Goal: Transaction & Acquisition: Purchase product/service

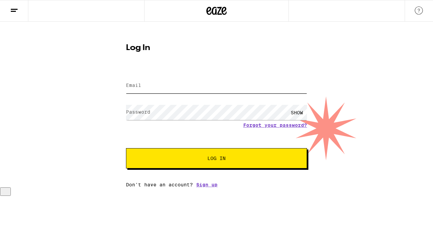
type input "[EMAIL_ADDRESS][DOMAIN_NAME]"
click at [164, 157] on span "Log In" at bounding box center [216, 158] width 126 height 5
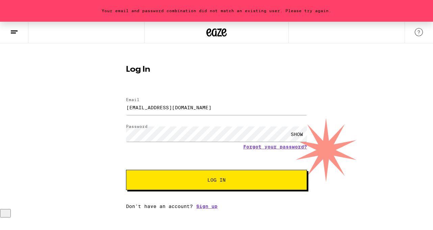
click at [297, 134] on div "SHOW" at bounding box center [297, 133] width 20 height 15
click at [126, 170] on button "Log In" at bounding box center [216, 180] width 181 height 20
click at [285, 145] on link "Forgot your password?" at bounding box center [275, 146] width 64 height 5
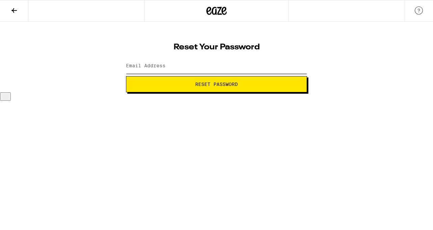
click at [215, 59] on input "Email Address" at bounding box center [216, 65] width 181 height 15
type input "[EMAIL_ADDRESS][DOMAIN_NAME]"
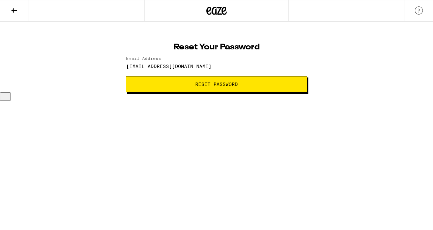
click at [166, 80] on button "Reset Password" at bounding box center [216, 84] width 181 height 16
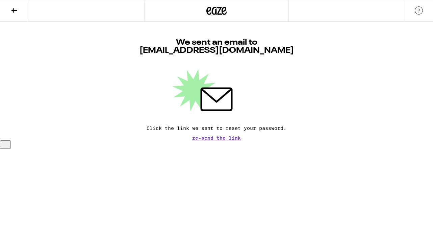
click at [14, 9] on icon at bounding box center [14, 10] width 8 height 8
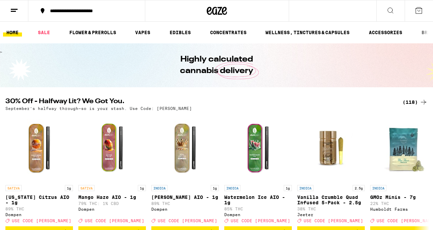
click at [10, 8] on icon at bounding box center [14, 10] width 8 height 8
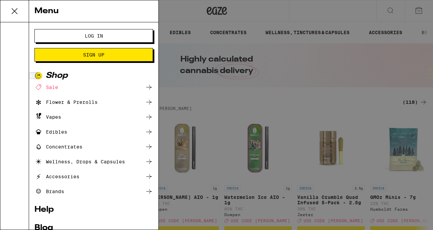
click at [81, 37] on span "Log In" at bounding box center [94, 35] width 64 height 5
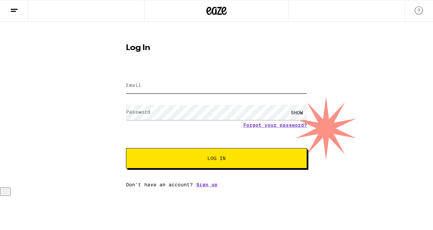
type input "[EMAIL_ADDRESS][DOMAIN_NAME]"
click at [145, 86] on input "[EMAIL_ADDRESS][DOMAIN_NAME]" at bounding box center [216, 85] width 181 height 15
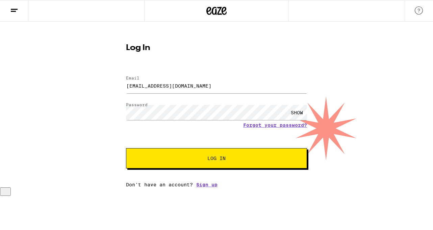
click at [208, 161] on span "Log In" at bounding box center [216, 158] width 18 height 5
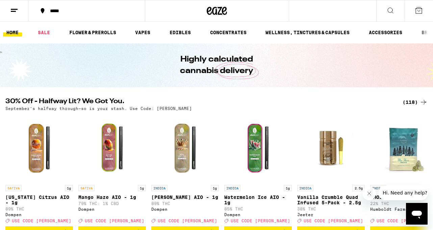
click at [48, 13] on div "*****" at bounding box center [91, 10] width 88 height 5
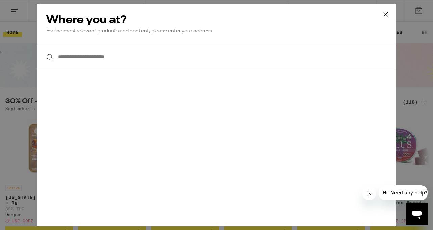
click at [386, 17] on icon at bounding box center [386, 14] width 10 height 10
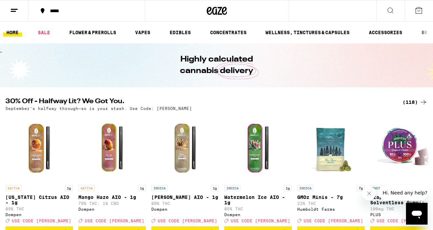
click at [14, 9] on line at bounding box center [14, 9] width 7 height 0
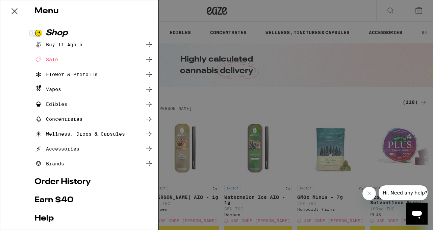
click at [49, 179] on link "Order History" at bounding box center [93, 182] width 119 height 8
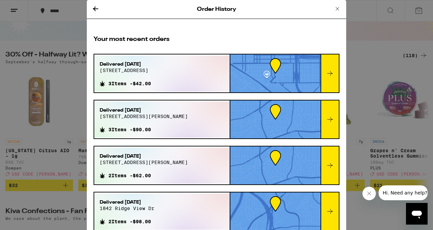
click at [337, 9] on icon at bounding box center [338, 9] width 8 height 8
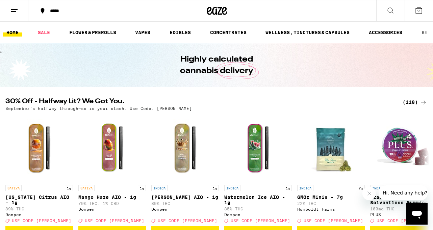
click at [70, 12] on div "*****" at bounding box center [91, 10] width 88 height 5
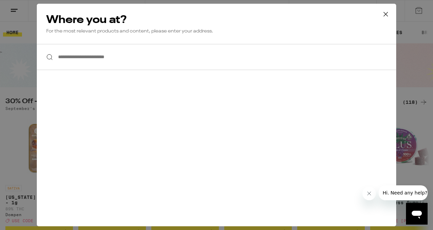
click at [109, 55] on input "**********" at bounding box center [217, 57] width 360 height 26
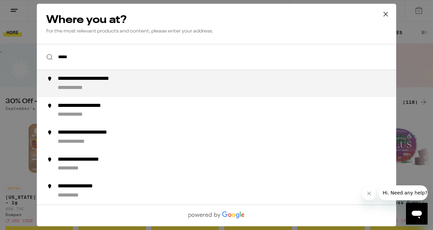
click at [102, 88] on div "**********" at bounding box center [230, 83] width 345 height 16
type input "**********"
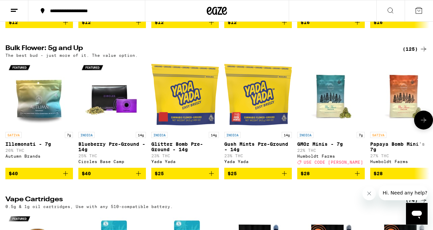
scroll to position [674, 0]
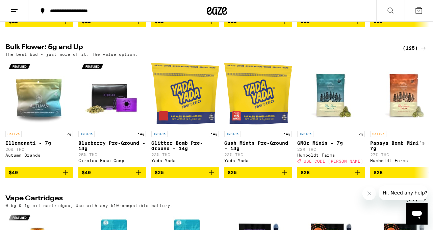
click at [417, 52] on div "(125)" at bounding box center [415, 48] width 25 height 8
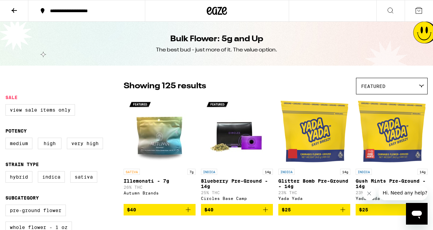
click at [412, 84] on div "Featured" at bounding box center [391, 86] width 71 height 16
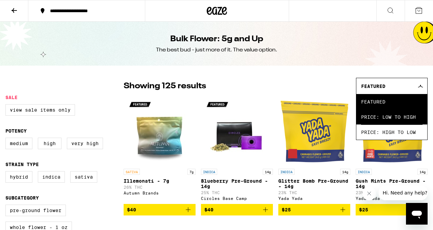
click at [387, 120] on span "Price: Low to High" at bounding box center [391, 116] width 61 height 15
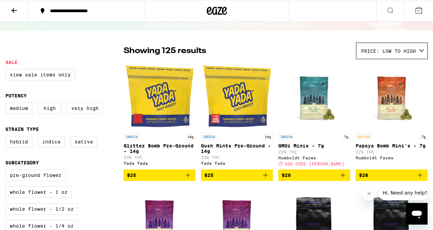
scroll to position [32, 0]
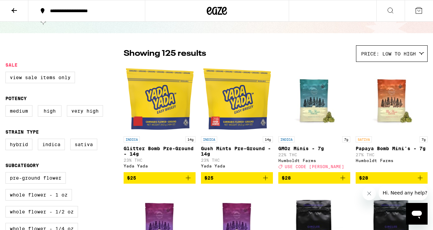
click at [265, 182] on icon "Add to bag" at bounding box center [266, 178] width 8 height 8
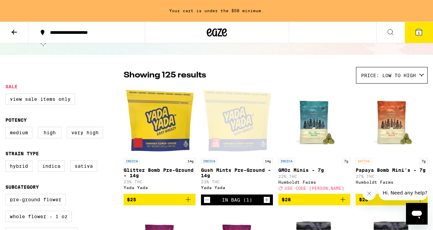
scroll to position [54, 0]
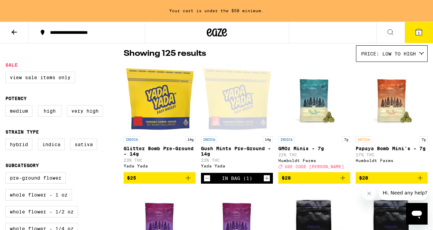
click at [18, 31] on icon at bounding box center [14, 32] width 8 height 8
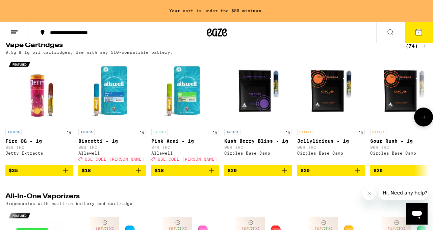
scroll to position [850, 0]
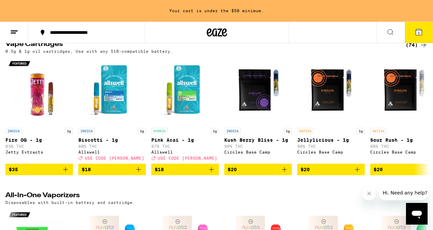
click at [412, 49] on div "(74)" at bounding box center [417, 45] width 22 height 8
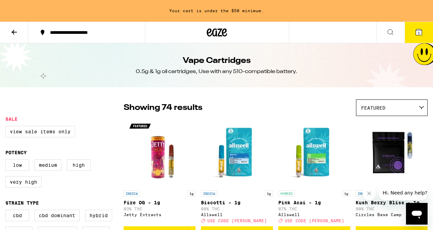
click at [377, 108] on span "Featured" at bounding box center [373, 107] width 24 height 5
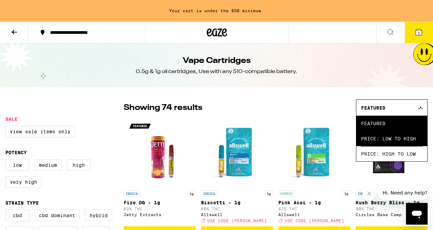
click at [373, 136] on span "Price: Low to High" at bounding box center [391, 138] width 61 height 15
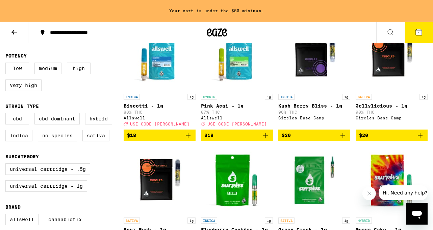
scroll to position [102, 0]
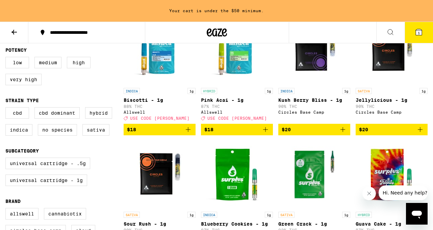
click at [9, 28] on button at bounding box center [14, 32] width 28 height 21
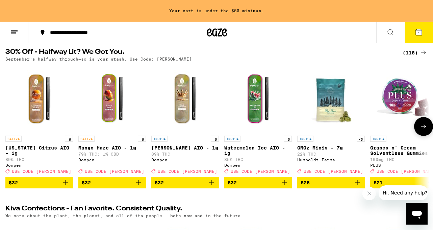
scroll to position [57, 0]
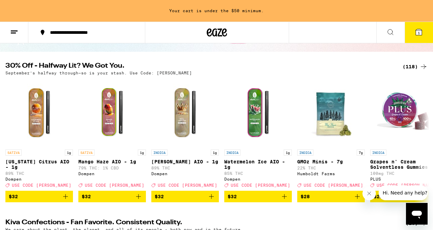
click at [422, 68] on icon at bounding box center [424, 67] width 8 height 8
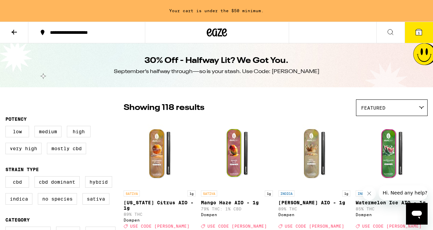
click at [374, 100] on div "Featured" at bounding box center [391, 108] width 71 height 16
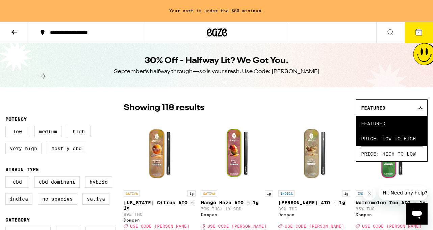
click at [371, 141] on span "Price: Low to High" at bounding box center [391, 138] width 61 height 15
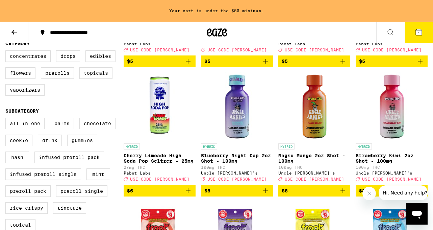
scroll to position [172, 0]
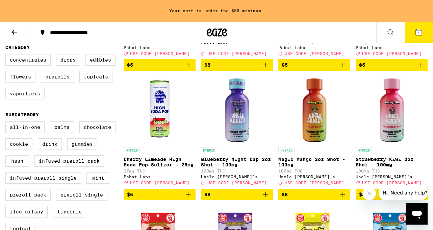
click at [37, 99] on label "Vaporizers" at bounding box center [24, 93] width 39 height 11
click at [7, 55] on input "Vaporizers" at bounding box center [7, 55] width 0 height 0
checkbox input "true"
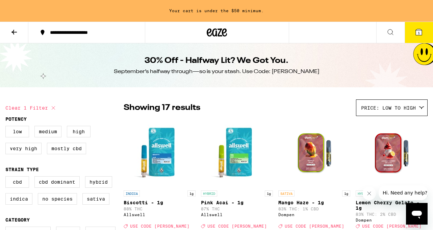
click at [8, 29] on button at bounding box center [14, 32] width 28 height 21
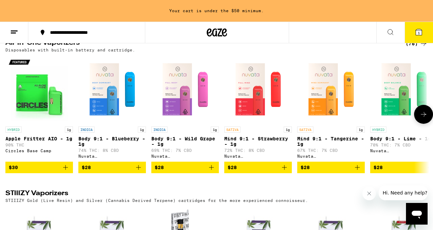
scroll to position [1000, 0]
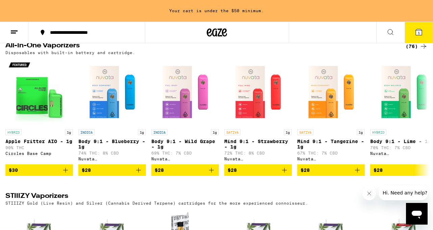
click at [421, 50] on icon at bounding box center [424, 46] width 8 height 8
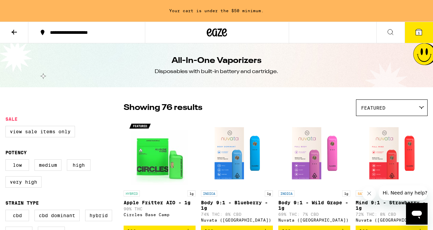
click at [384, 106] on span "Featured" at bounding box center [373, 107] width 24 height 5
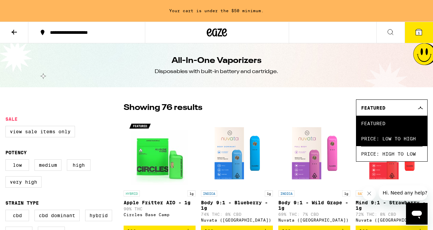
click at [377, 138] on span "Price: Low to High" at bounding box center [391, 138] width 61 height 15
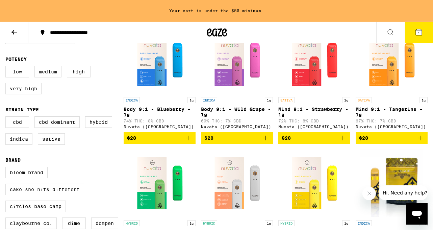
scroll to position [51, 0]
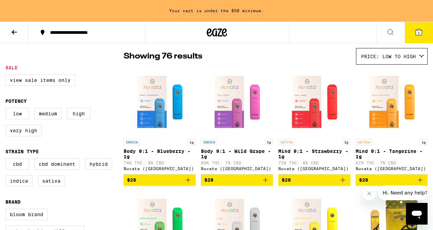
click at [240, 107] on img "Open page for Body 9:1 - Wild Grape - 1g from Nuvata (CA)" at bounding box center [237, 102] width 68 height 68
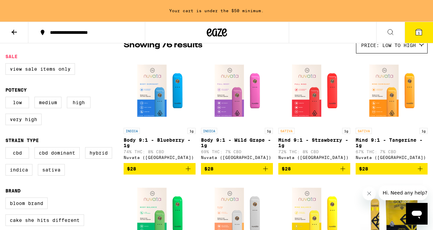
scroll to position [65, 0]
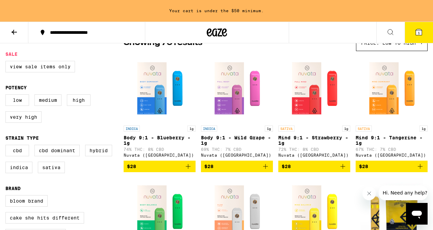
click at [301, 104] on img "Open page for Mind 9:1 - Strawberry - 1g from Nuvata (CA)" at bounding box center [315, 88] width 68 height 68
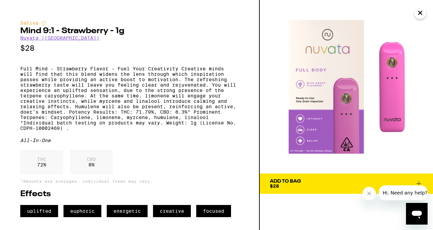
click at [420, 12] on icon "Close" at bounding box center [420, 12] width 3 height 3
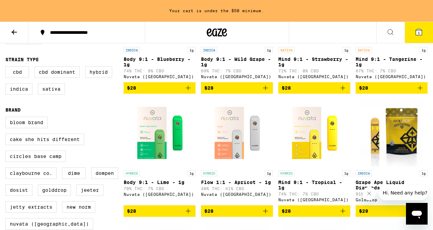
scroll to position [145, 0]
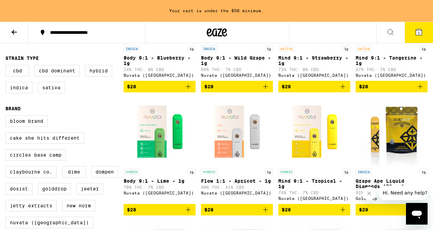
click at [310, 114] on img "Open page for Mind 9:1 - Tropical - 1g from Nuvata (CA)" at bounding box center [315, 132] width 68 height 68
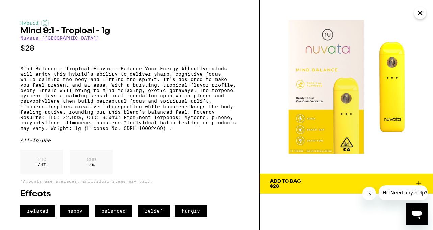
click at [418, 18] on icon "Close" at bounding box center [420, 13] width 8 height 10
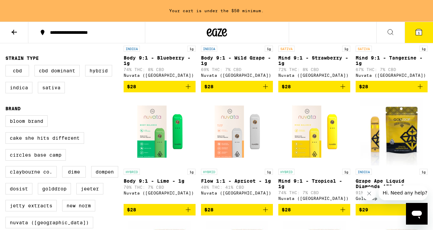
click at [252, 140] on img "Open page for Flow 1:1 - Apricot - 1g from Nuvata (CA)" at bounding box center [237, 132] width 68 height 68
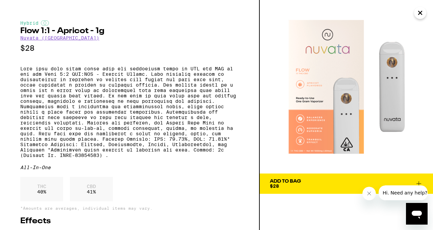
click at [422, 15] on icon "Close" at bounding box center [420, 13] width 8 height 10
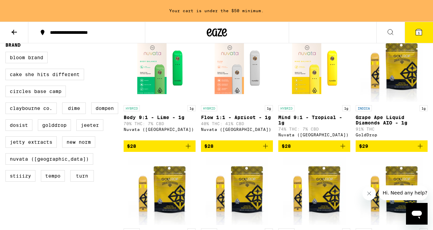
scroll to position [191, 0]
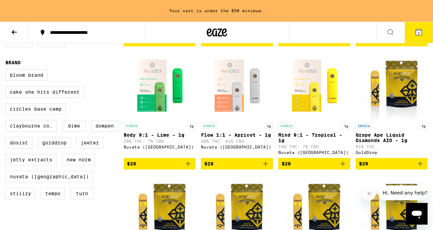
click at [386, 89] on img "Open page for Grape Ape Liquid Diamonds AIO - 1g from GoldDrop" at bounding box center [392, 86] width 63 height 68
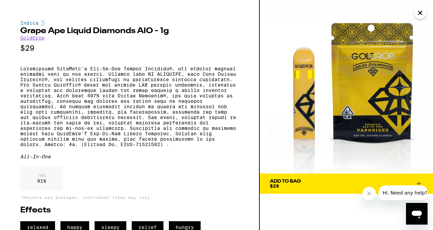
click at [422, 14] on icon "Close" at bounding box center [420, 12] width 3 height 3
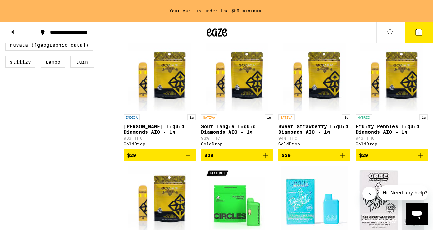
scroll to position [326, 0]
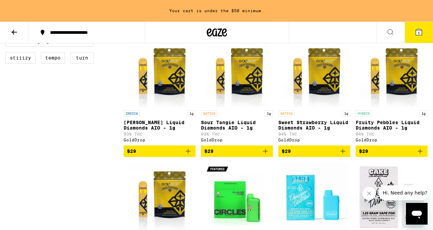
click at [421, 155] on icon "Add to bag" at bounding box center [420, 151] width 8 height 8
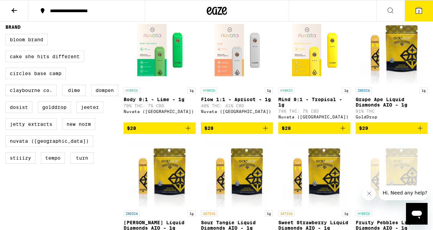
scroll to position [0, 0]
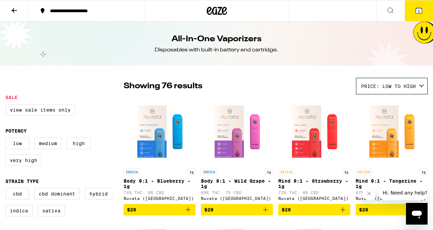
click at [13, 12] on icon at bounding box center [13, 10] width 5 height 5
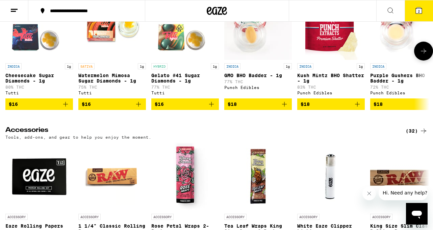
scroll to position [2653, 0]
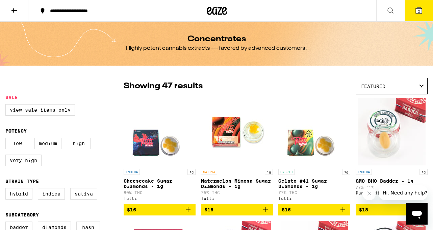
click at [416, 85] on div "Featured" at bounding box center [391, 86] width 71 height 16
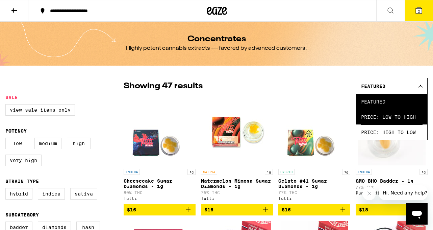
click at [382, 122] on span "Price: Low to High" at bounding box center [391, 116] width 61 height 15
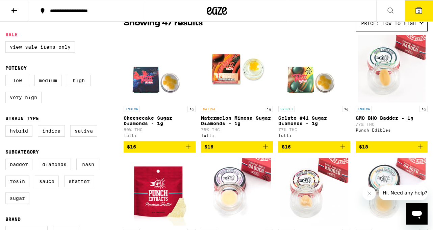
scroll to position [63, 0]
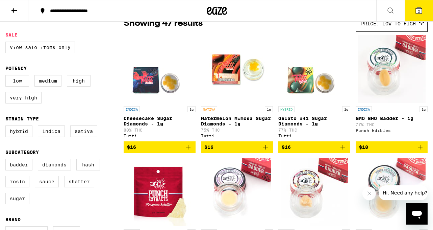
click at [190, 146] on button "$16" at bounding box center [160, 146] width 72 height 11
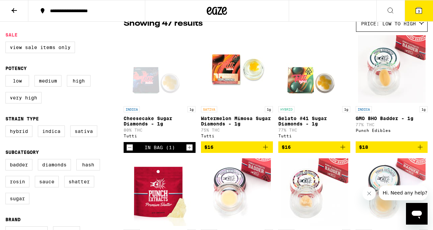
scroll to position [0, 0]
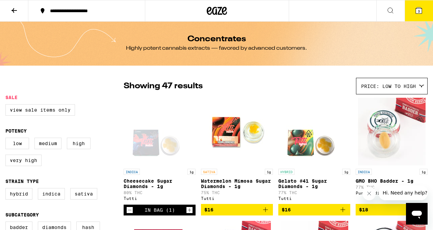
click at [426, 8] on button "3" at bounding box center [419, 10] width 28 height 21
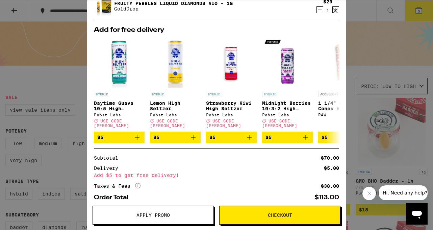
scroll to position [72, 0]
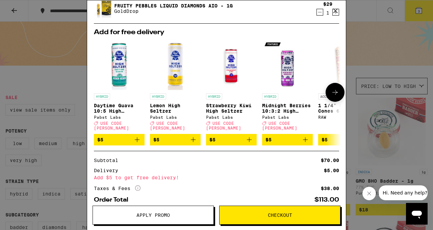
click at [335, 95] on button at bounding box center [335, 92] width 19 height 19
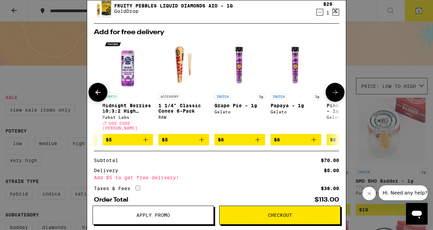
scroll to position [0, 172]
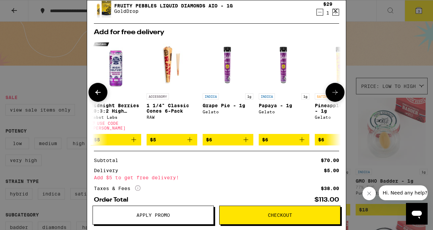
click at [335, 95] on button at bounding box center [335, 92] width 19 height 19
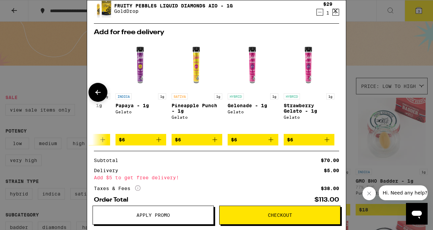
scroll to position [0, 316]
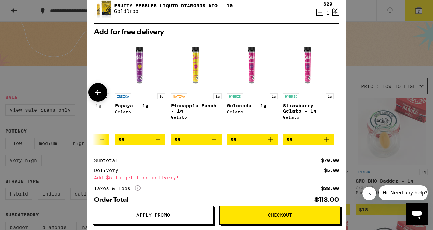
click at [105, 92] on button at bounding box center [98, 92] width 19 height 19
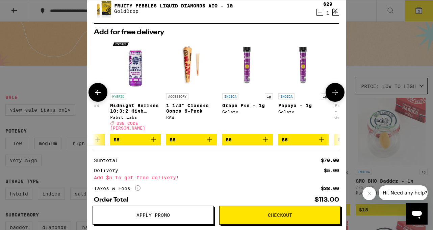
scroll to position [0, 144]
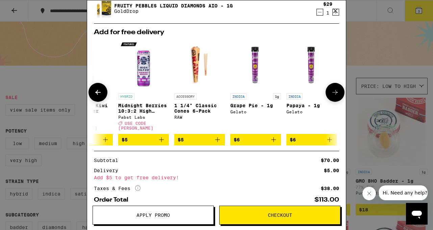
click at [275, 138] on icon "Add to bag" at bounding box center [273, 139] width 5 height 5
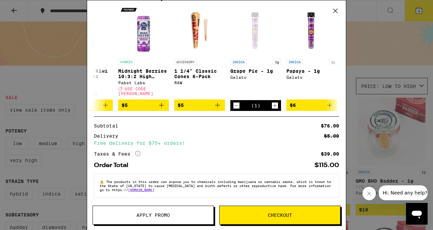
scroll to position [130, 0]
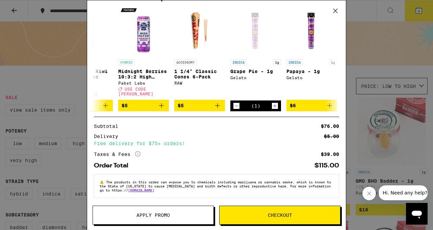
click at [172, 213] on span "Apply Promo" at bounding box center [153, 215] width 121 height 5
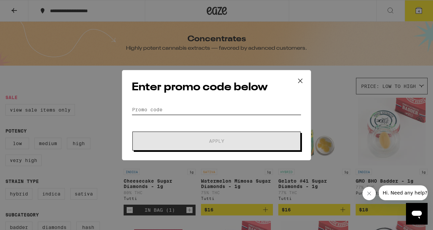
click at [202, 110] on input "Promo Code" at bounding box center [217, 109] width 170 height 10
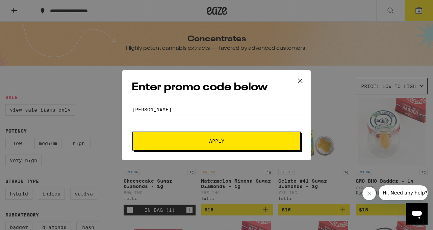
type input "[PERSON_NAME]"
click at [132, 131] on button "Apply" at bounding box center [216, 140] width 168 height 19
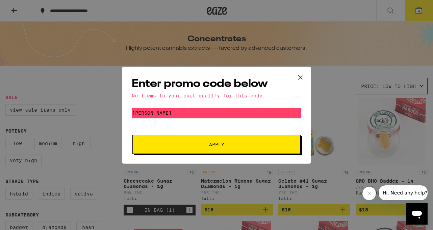
click at [302, 74] on icon at bounding box center [300, 77] width 10 height 10
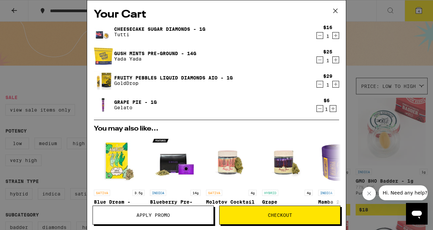
click at [334, 10] on icon at bounding box center [335, 11] width 10 height 10
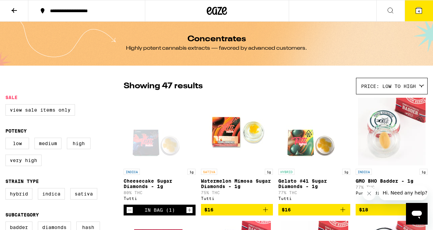
click at [16, 8] on icon at bounding box center [14, 10] width 8 height 8
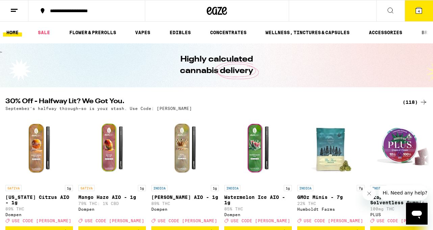
click at [419, 6] on icon at bounding box center [419, 10] width 8 height 8
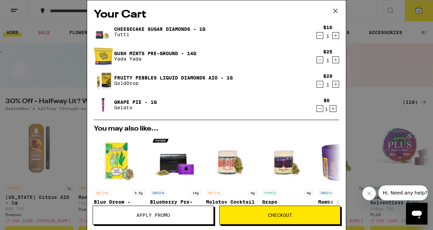
click at [319, 109] on icon "Decrement" at bounding box center [320, 108] width 6 height 8
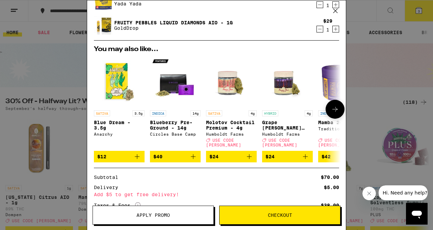
scroll to position [59, 0]
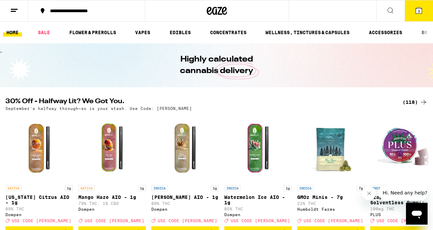
click at [424, 6] on button "3" at bounding box center [419, 10] width 28 height 21
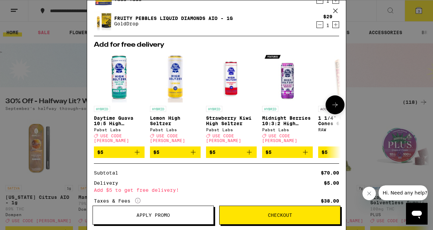
scroll to position [57, 0]
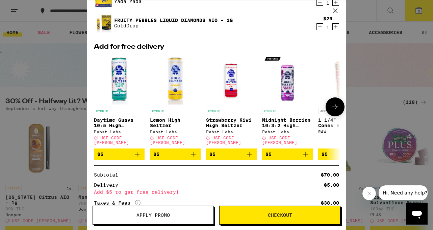
click at [332, 107] on icon at bounding box center [335, 107] width 8 height 8
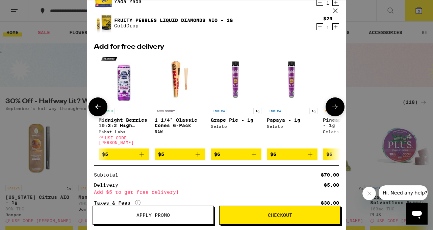
scroll to position [0, 172]
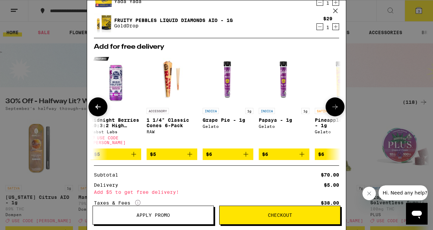
click at [101, 106] on icon at bounding box center [98, 107] width 8 height 8
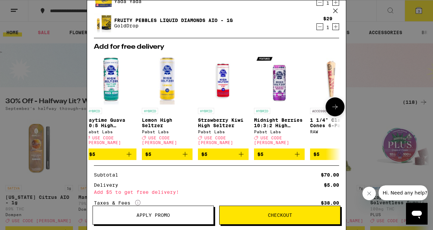
scroll to position [0, 0]
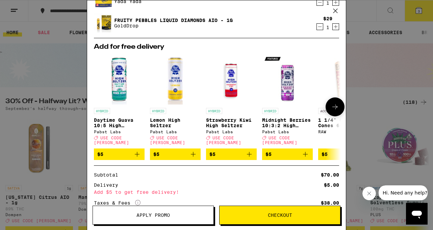
click at [335, 111] on button at bounding box center [335, 106] width 19 height 19
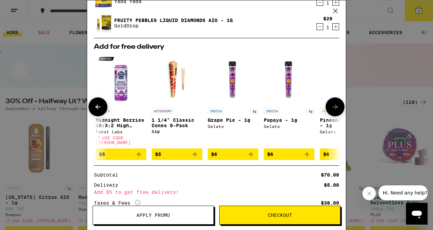
scroll to position [0, 172]
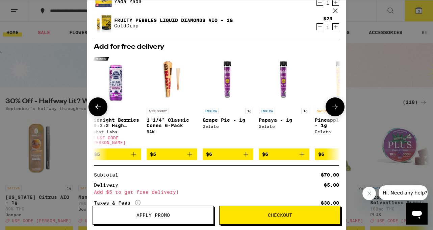
click at [245, 151] on icon "Add to bag" at bounding box center [246, 154] width 8 height 8
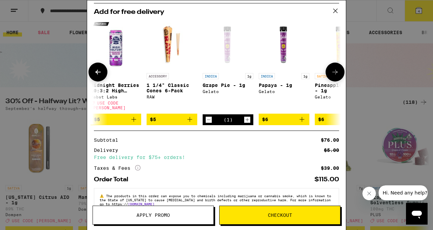
scroll to position [125, 0]
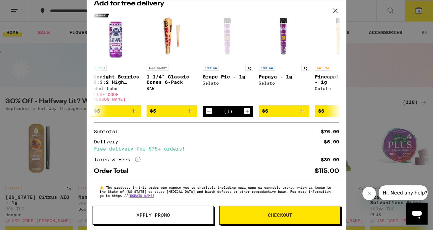
click at [273, 215] on span "Checkout" at bounding box center [280, 215] width 24 height 5
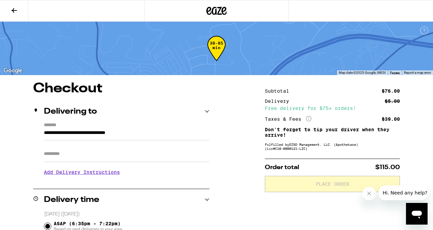
click at [13, 14] on button at bounding box center [14, 10] width 28 height 21
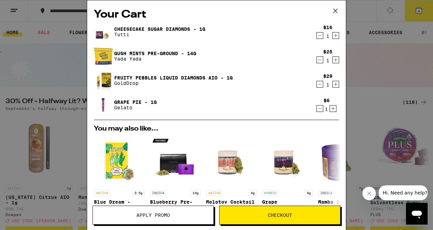
click at [321, 85] on icon "Decrement" at bounding box center [320, 84] width 6 height 8
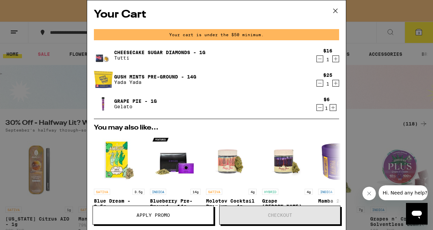
click at [338, 10] on icon at bounding box center [335, 11] width 10 height 10
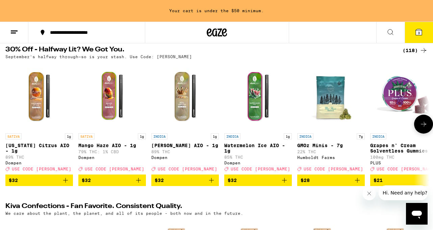
scroll to position [74, 0]
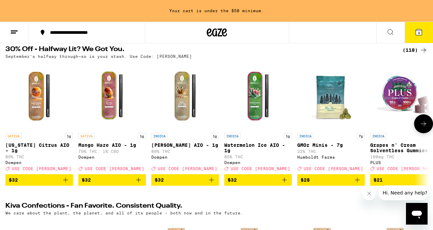
click at [48, 104] on img "Open page for California Citrus AIO - 1g from Dompen" at bounding box center [39, 96] width 68 height 68
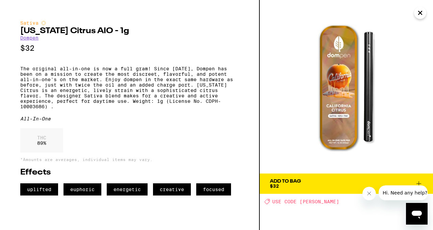
click at [419, 181] on icon at bounding box center [419, 183] width 8 height 8
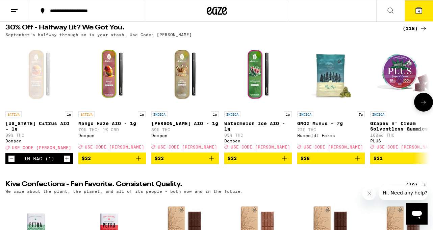
scroll to position [52, 0]
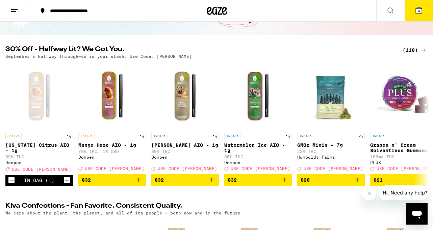
click at [417, 10] on icon at bounding box center [419, 10] width 6 height 6
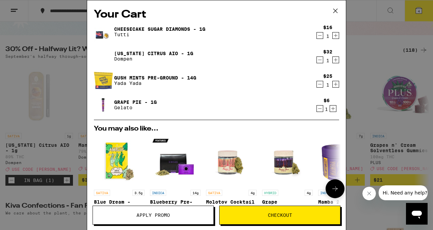
scroll to position [130, 0]
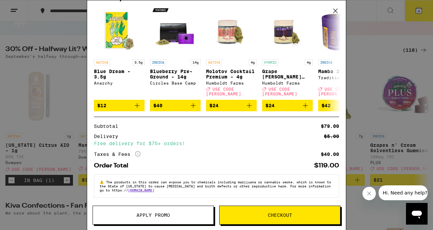
click at [161, 211] on button "Apply Promo" at bounding box center [153, 214] width 121 height 19
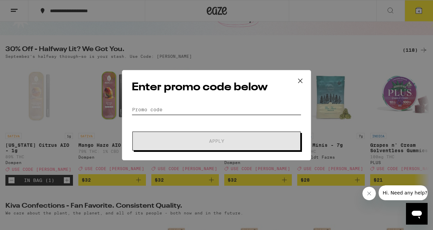
click at [143, 107] on input "Promo Code" at bounding box center [217, 109] width 170 height 10
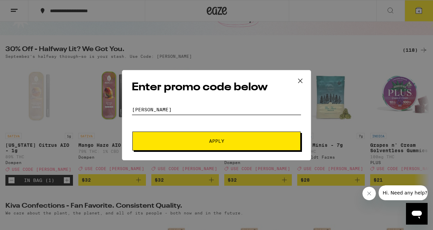
type input "[PERSON_NAME]"
click at [197, 134] on button "Apply" at bounding box center [216, 140] width 168 height 19
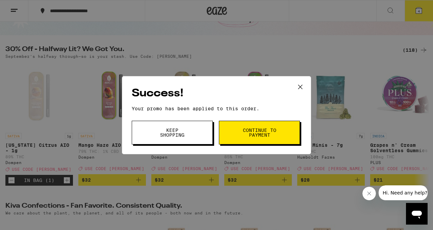
click at [236, 131] on button "Continue to payment" at bounding box center [259, 133] width 81 height 24
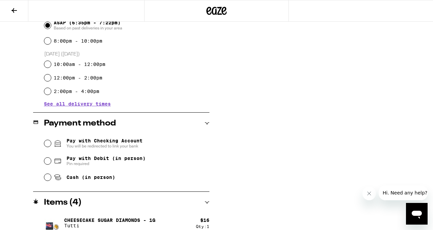
scroll to position [226, 0]
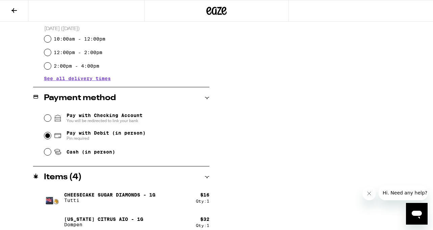
click at [48, 136] on input "Pay with Debit (in person) Pin required" at bounding box center [47, 135] width 7 height 7
radio input "true"
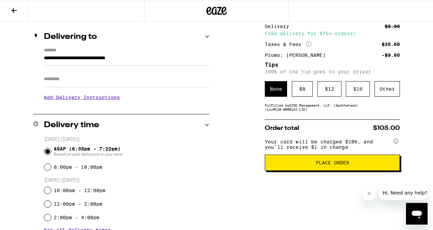
scroll to position [0, 0]
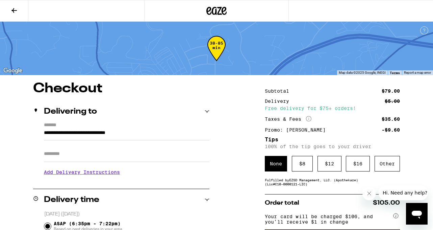
click at [109, 172] on h3 "Add Delivery Instructions" at bounding box center [127, 172] width 166 height 16
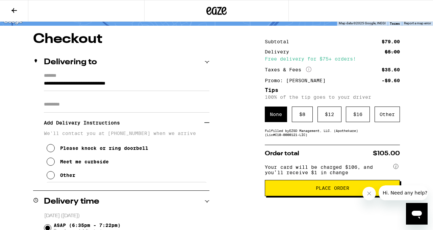
scroll to position [58, 0]
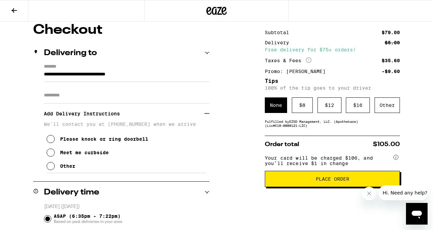
click at [76, 154] on div "Meet me curbside" at bounding box center [84, 152] width 49 height 5
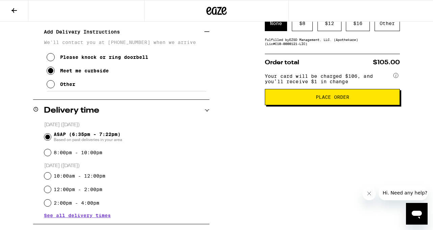
scroll to position [129, 0]
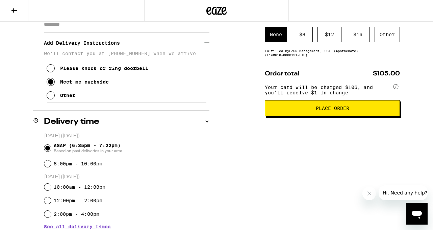
click at [308, 107] on button "Place Order" at bounding box center [332, 108] width 135 height 16
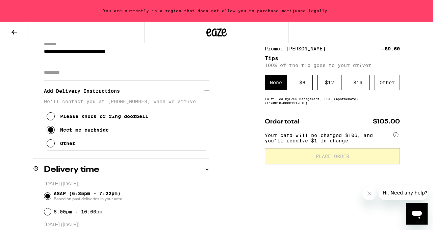
scroll to position [0, 0]
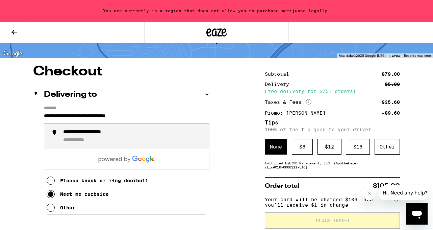
click at [157, 118] on input "**********" at bounding box center [127, 117] width 166 height 11
click at [130, 135] on div "**********" at bounding box center [96, 132] width 67 height 6
type input "**********"
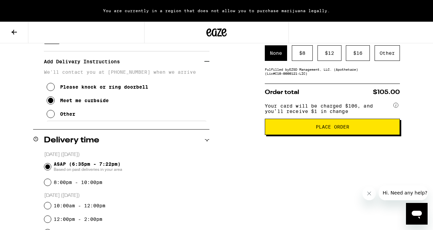
click at [290, 128] on button "Place Order" at bounding box center [332, 127] width 135 height 16
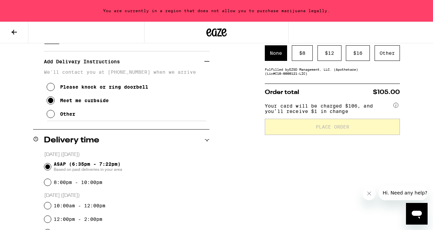
click at [236, 2] on div "You are currently in a region that does not allow you to purchase marijuana leg…" at bounding box center [216, 11] width 433 height 22
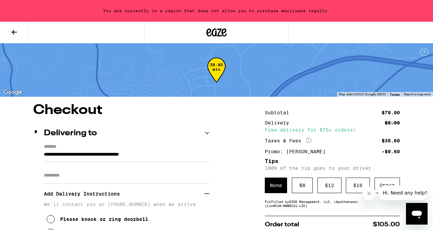
click at [7, 34] on button at bounding box center [14, 32] width 28 height 21
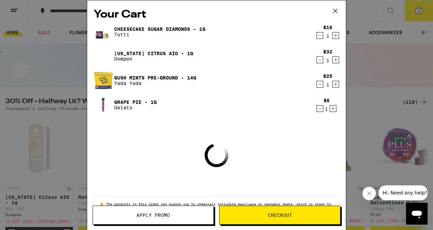
click at [337, 10] on icon at bounding box center [335, 11] width 10 height 10
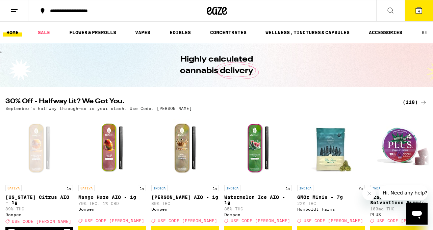
click at [207, 13] on icon at bounding box center [209, 11] width 5 height 8
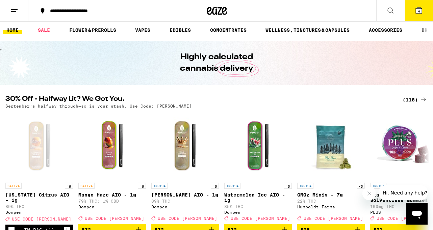
click at [423, 16] on button "4" at bounding box center [419, 10] width 28 height 21
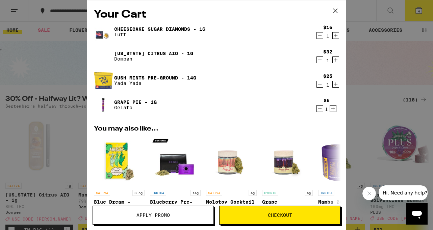
click at [245, 219] on button "Checkout" at bounding box center [279, 214] width 121 height 19
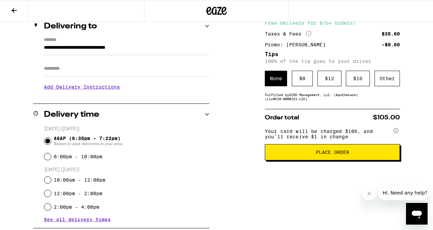
scroll to position [112, 0]
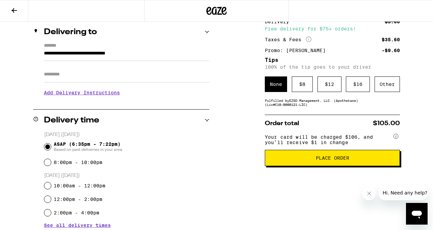
click at [302, 160] on span "Place Order" at bounding box center [333, 157] width 124 height 5
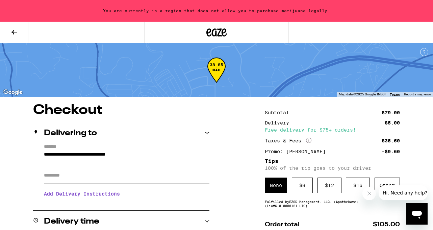
click at [183, 66] on div "38-85 min" at bounding box center [216, 69] width 433 height 53
click at [182, 66] on div "38-85 min" at bounding box center [216, 69] width 433 height 53
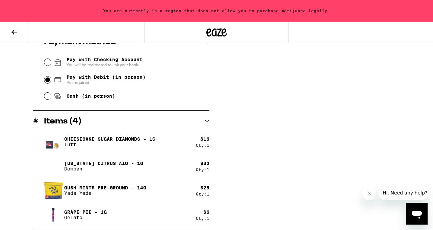
scroll to position [0, 0]
